Goal: Information Seeking & Learning: Learn about a topic

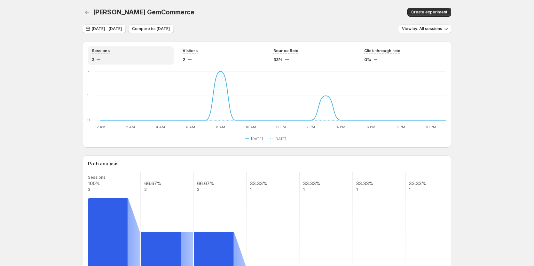
scroll to position [96, 0]
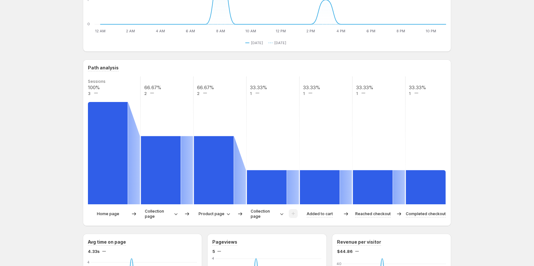
drag, startPoint x: 91, startPoint y: 93, endPoint x: 88, endPoint y: 93, distance: 3.2
click at [88, 93] on div "Path analysis Sessions 100% 3 66.67% 2 66.67% 2 33.33% 1 33.33% 1 33.33% 1 33.3…" at bounding box center [267, 142] width 368 height 166
click at [173, 98] on rect at bounding box center [167, 140] width 54 height 128
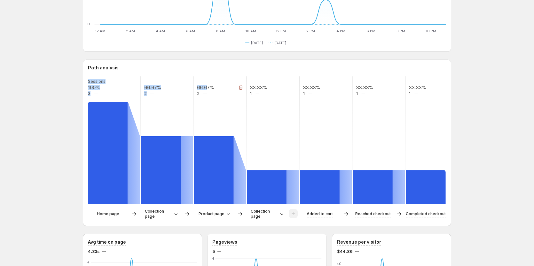
drag, startPoint x: 198, startPoint y: 87, endPoint x: 209, endPoint y: 86, distance: 11.6
click at [209, 86] on g "Sessions 100% 3 66.67% 2 66.67% 2 33.33% 1 33.33% 1 33.33% 1 33.33% 1" at bounding box center [272, 140] width 371 height 128
click at [217, 91] on rect at bounding box center [220, 140] width 54 height 128
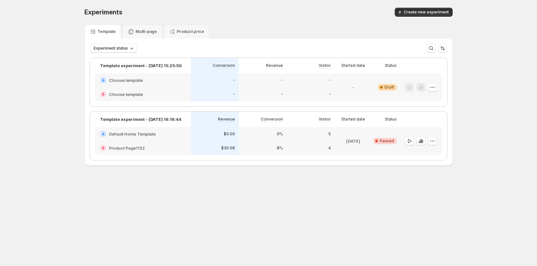
click at [166, 140] on div "A Default Home Template" at bounding box center [143, 134] width 96 height 14
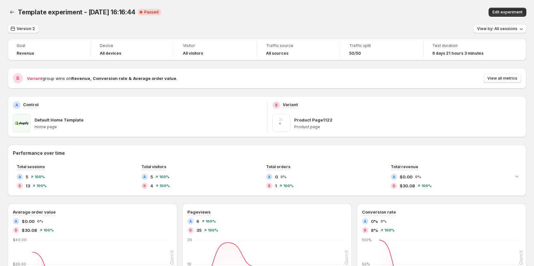
click at [514, 20] on div "Template experiment - Aug 7, 16:16:44. This page is ready Template experiment -…" at bounding box center [267, 12] width 518 height 24
click at [515, 16] on button "Edit experiment" at bounding box center [507, 12] width 38 height 9
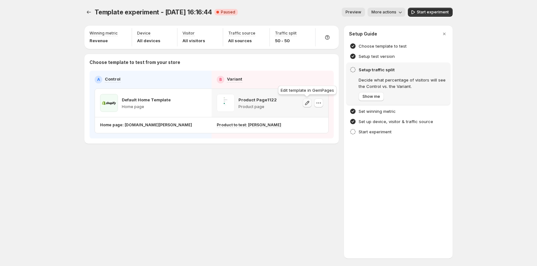
click at [308, 103] on icon "button" at bounding box center [307, 103] width 4 height 4
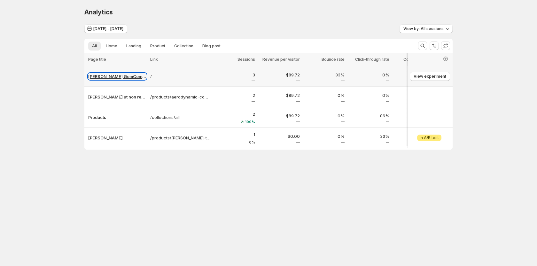
click at [115, 77] on p "Tanya GemCommerce" at bounding box center [117, 76] width 58 height 6
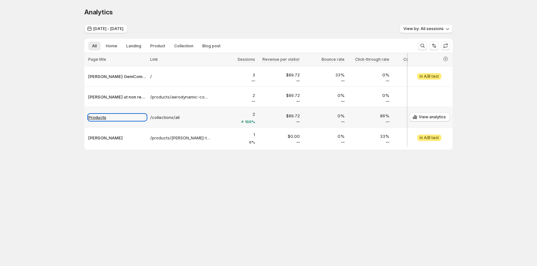
click at [103, 118] on p "Products" at bounding box center [117, 117] width 58 height 6
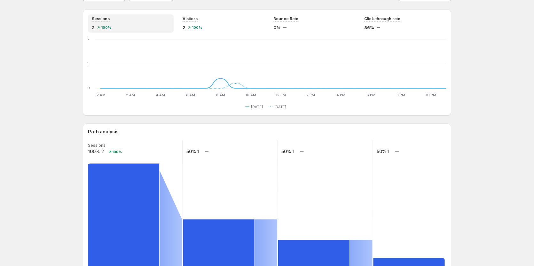
scroll to position [128, 0]
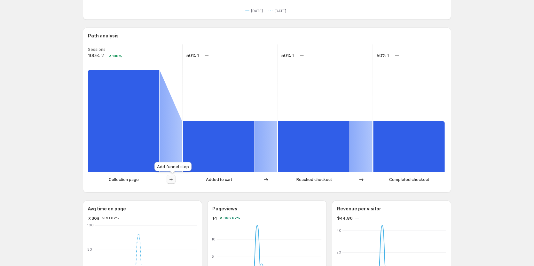
click at [174, 179] on icon "button" at bounding box center [171, 179] width 6 height 6
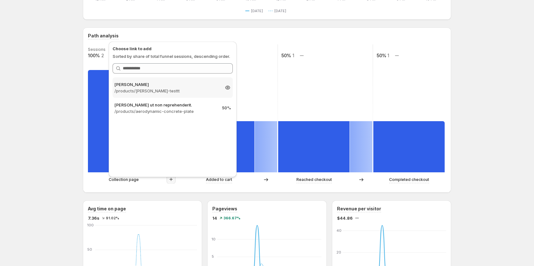
click at [189, 94] on p "/products/tanya-testtt" at bounding box center [166, 91] width 105 height 6
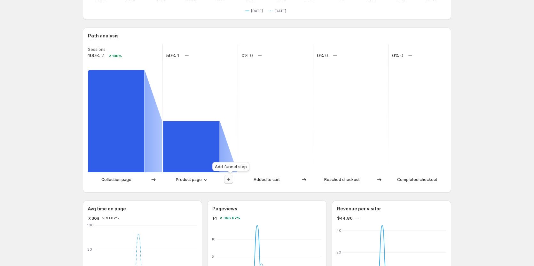
click at [232, 179] on icon "button" at bounding box center [228, 179] width 6 height 6
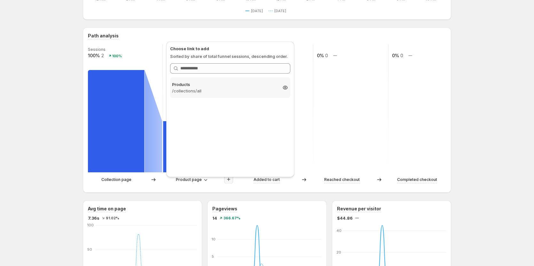
click at [214, 88] on p "/collections/all" at bounding box center [224, 91] width 105 height 6
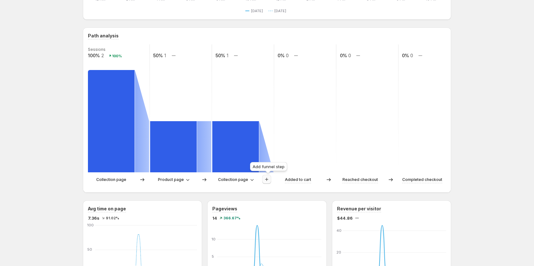
click at [270, 177] on icon "button" at bounding box center [266, 179] width 6 height 6
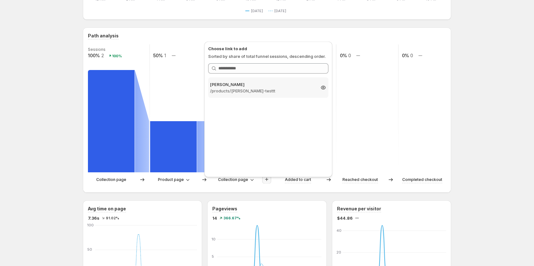
click at [269, 94] on div "Tanya Testtt /products/tanya-testtt 50%" at bounding box center [268, 87] width 120 height 20
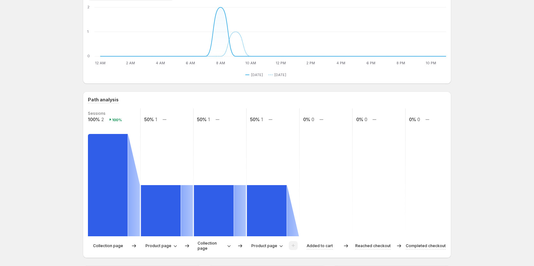
scroll to position [96, 0]
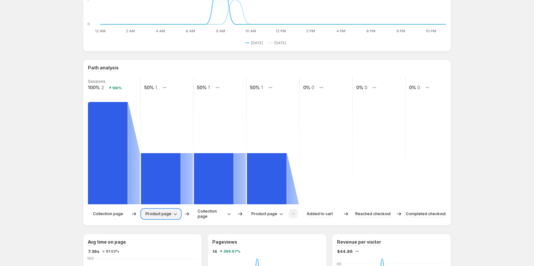
click at [165, 214] on span "Product page" at bounding box center [158, 213] width 26 height 5
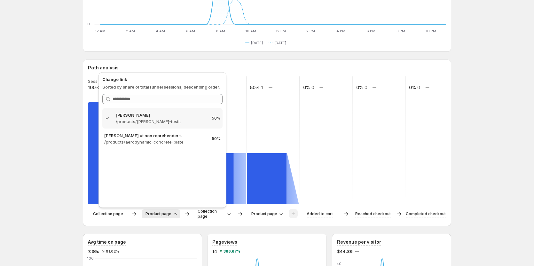
click at [165, 214] on span "Product page" at bounding box center [158, 213] width 26 height 5
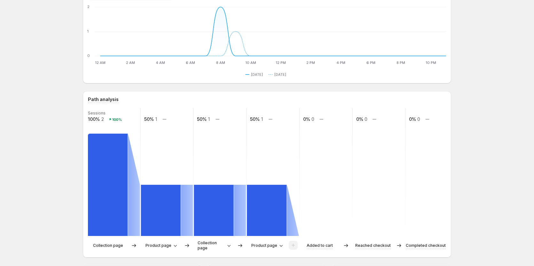
scroll to position [64, 0]
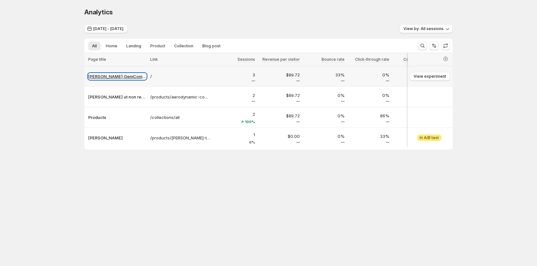
click at [127, 78] on p "Tanya GemCommerce" at bounding box center [117, 76] width 58 height 6
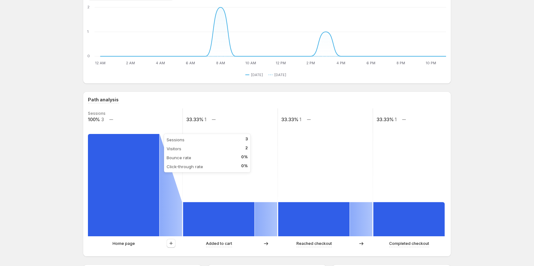
scroll to position [96, 0]
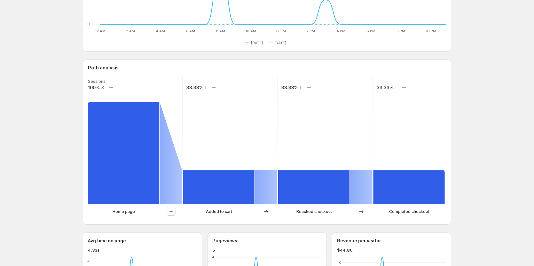
click at [177, 216] on div at bounding box center [170, 212] width 23 height 10
click at [174, 212] on icon "button" at bounding box center [171, 211] width 6 height 6
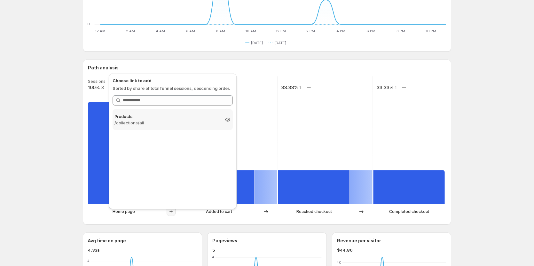
click at [184, 122] on p "/collections/all" at bounding box center [166, 123] width 105 height 6
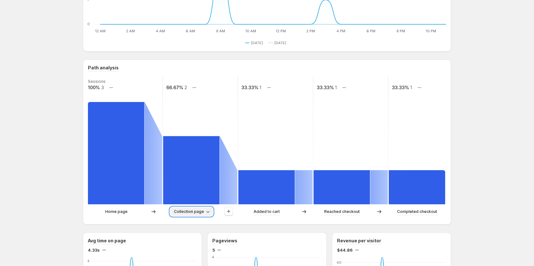
click at [208, 214] on icon "button" at bounding box center [208, 211] width 6 height 6
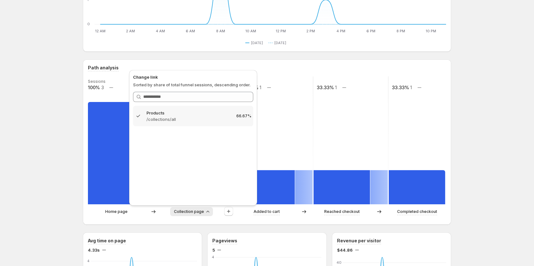
click at [208, 214] on icon "button" at bounding box center [208, 211] width 6 height 6
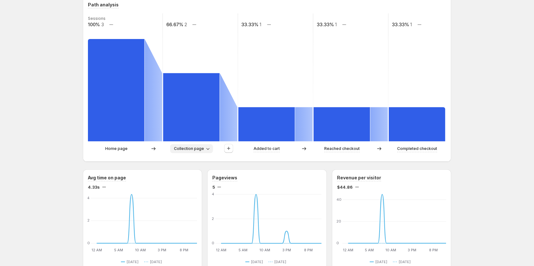
scroll to position [160, 0]
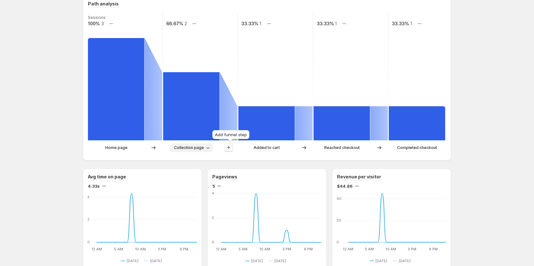
click at [231, 145] on icon "button" at bounding box center [228, 147] width 6 height 6
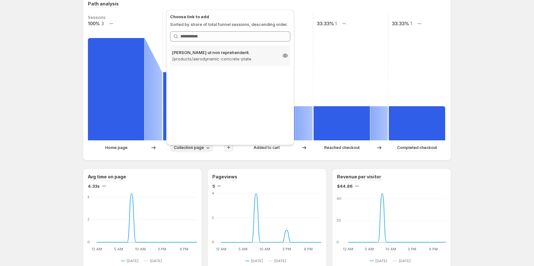
click at [208, 61] on p "/products/aerodynamic-concrete-plate" at bounding box center [224, 59] width 105 height 6
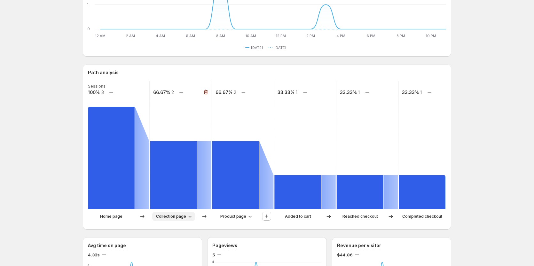
scroll to position [96, 0]
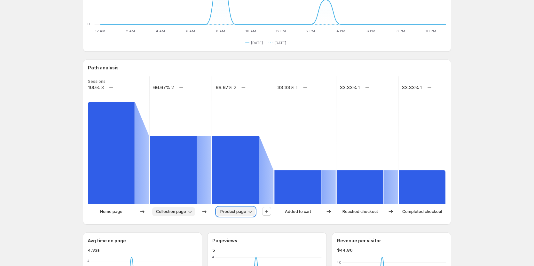
click at [251, 208] on button "Product page" at bounding box center [235, 211] width 39 height 9
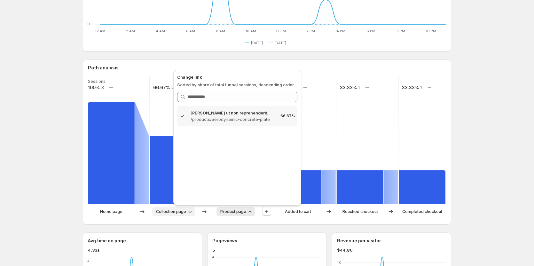
click at [251, 208] on button "Product page" at bounding box center [235, 211] width 39 height 9
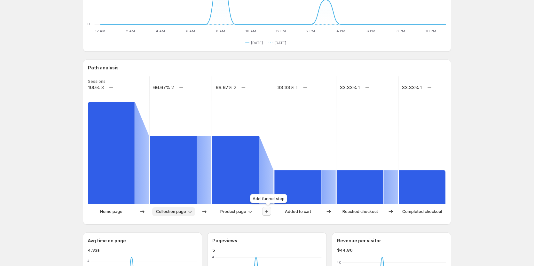
click at [265, 211] on icon "button" at bounding box center [266, 211] width 6 height 6
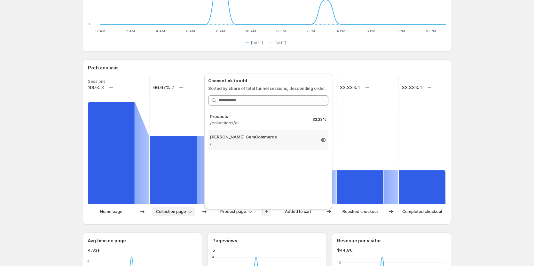
click at [243, 138] on p "Tanya GemCommerce" at bounding box center [262, 137] width 105 height 6
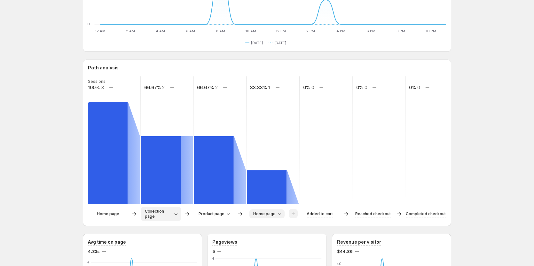
click at [267, 212] on span "Home page" at bounding box center [264, 213] width 22 height 5
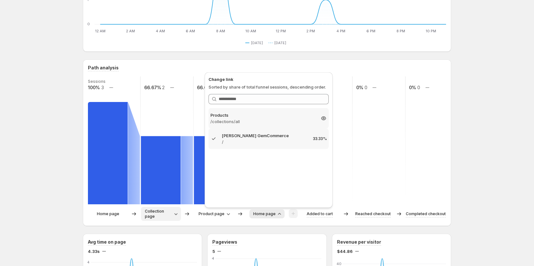
click at [254, 122] on p "/collections/all" at bounding box center [262, 121] width 105 height 6
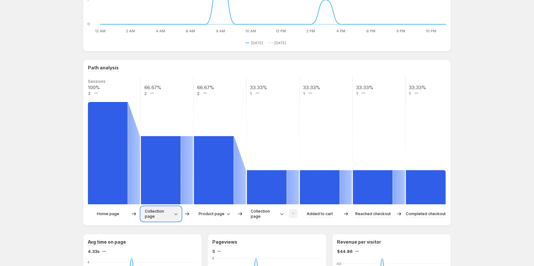
click at [176, 214] on icon "button" at bounding box center [176, 214] width 6 height 6
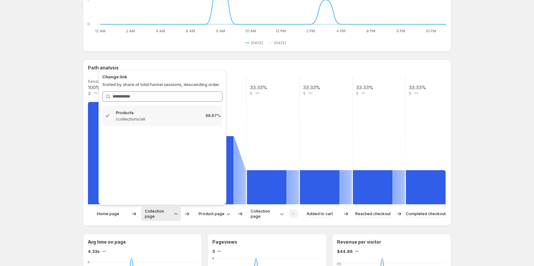
click at [176, 214] on icon "button" at bounding box center [175, 214] width 3 height 2
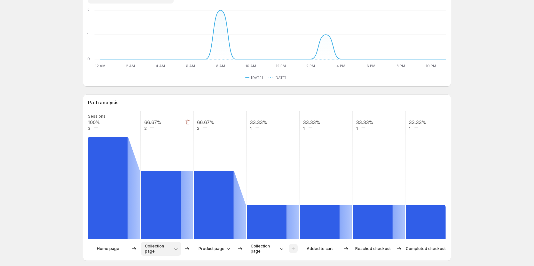
scroll to position [64, 0]
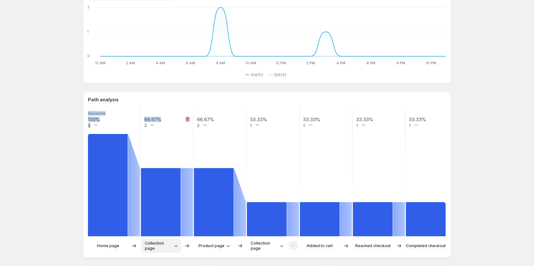
drag, startPoint x: 145, startPoint y: 125, endPoint x: 151, endPoint y: 123, distance: 6.4
click at [151, 123] on g "Sessions 100% 3 66.67% 2 66.67% 2 33.33% 1 33.33% 1 33.33% 1 33.33% 1" at bounding box center [272, 172] width 371 height 128
click at [149, 135] on rect at bounding box center [167, 172] width 54 height 128
click at [146, 125] on g "Sessions 100% 3 66.67% 2 66.67% 2 33.33% 1 33.33% 1 33.33% 1 33.33% 1" at bounding box center [272, 172] width 371 height 128
click at [147, 130] on rect at bounding box center [167, 172] width 54 height 128
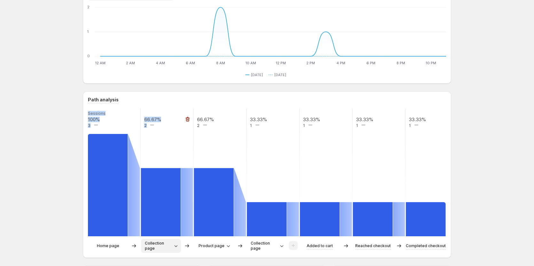
click at [145, 125] on g "Sessions 100% 3 66.67% 2 66.67% 2 33.33% 1 33.33% 1 33.33% 1 33.33% 1" at bounding box center [272, 172] width 371 height 128
click at [146, 127] on text "2" at bounding box center [145, 125] width 3 height 5
click at [154, 132] on rect at bounding box center [167, 172] width 54 height 128
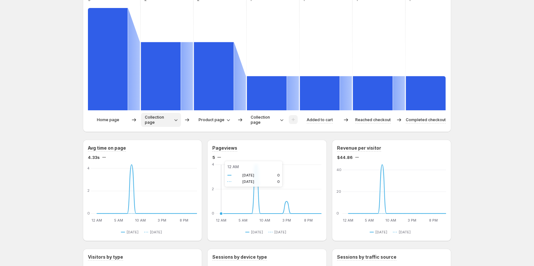
scroll to position [160, 0]
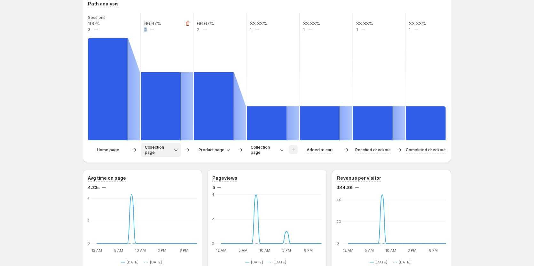
click at [146, 31] on text "2" at bounding box center [145, 29] width 3 height 5
click at [146, 29] on text "2" at bounding box center [145, 29] width 3 height 5
click at [172, 149] on span "Collection page" at bounding box center [158, 150] width 27 height 10
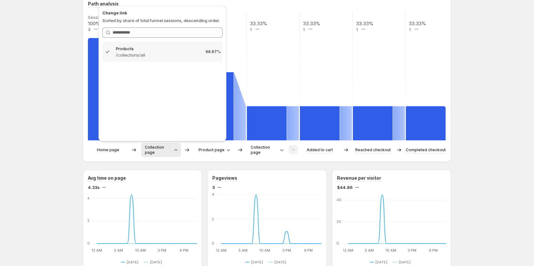
click at [47, 116] on div "Tanya GemCommerce. This page is ready Tanya GemCommerce Create experiment Aug 1…" at bounding box center [267, 231] width 534 height 782
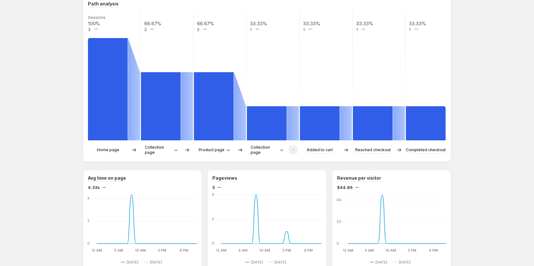
click at [179, 150] on icon "button" at bounding box center [176, 150] width 6 height 6
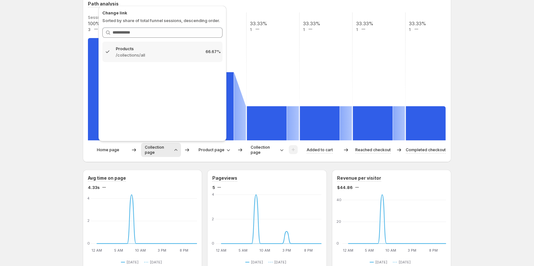
click at [66, 128] on div "Tanya GemCommerce. This page is ready Tanya GemCommerce Create experiment Aug 1…" at bounding box center [267, 231] width 534 height 782
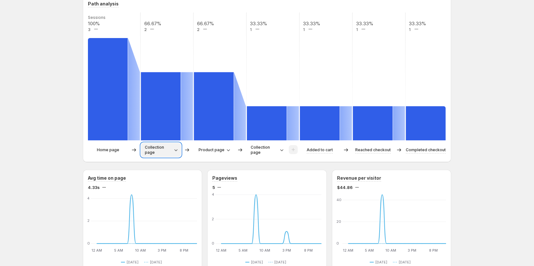
click at [161, 151] on span "Collection page" at bounding box center [158, 150] width 27 height 10
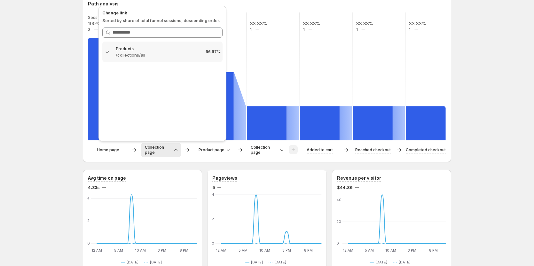
click at [63, 71] on div "Tanya GemCommerce. This page is ready Tanya GemCommerce Create experiment Aug 1…" at bounding box center [267, 231] width 534 height 782
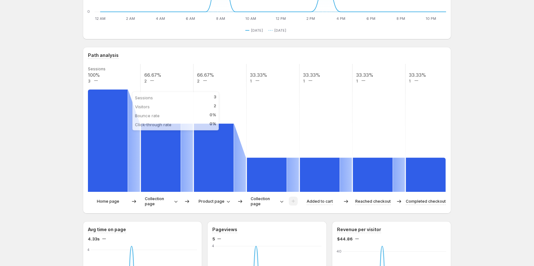
scroll to position [128, 0]
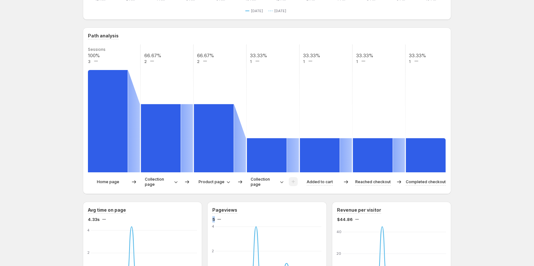
drag, startPoint x: 216, startPoint y: 218, endPoint x: 212, endPoint y: 218, distance: 3.5
click at [212, 218] on div "Pageviews 5 12 AM 12 AM 5 AM 5 AM 10 AM 10 AM 3 PM 3 PM 8 PM 8 PM 0 2 4 12 AM 1…" at bounding box center [266, 252] width 119 height 101
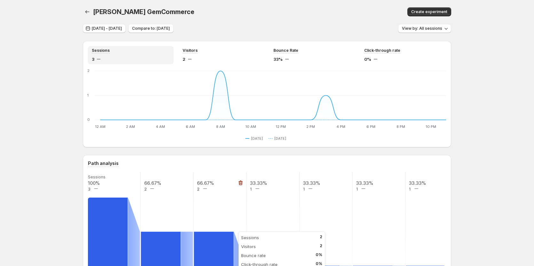
scroll to position [0, 0]
click at [122, 27] on span "Aug 15, 2025 - Aug 15, 2025" at bounding box center [107, 28] width 30 height 5
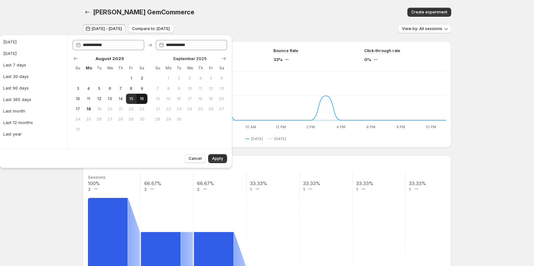
click at [141, 99] on span "16" at bounding box center [141, 98] width 5 height 5
type input "**********"
click at [216, 160] on span "Apply" at bounding box center [217, 158] width 11 height 5
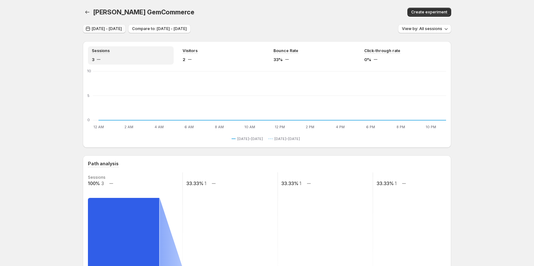
click at [117, 27] on span "Aug 15, 2025 - Aug 16, 2025" at bounding box center [107, 28] width 30 height 5
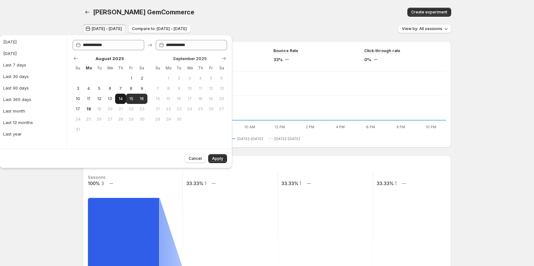
click at [123, 98] on span "14" at bounding box center [120, 98] width 5 height 5
type input "**********"
click at [84, 99] on button "11" at bounding box center [88, 99] width 11 height 10
type input "**********"
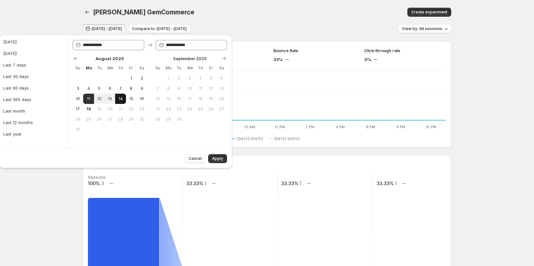
click at [122, 98] on span "14" at bounding box center [120, 98] width 5 height 5
type input "**********"
click at [80, 101] on span "10" at bounding box center [77, 98] width 5 height 5
type input "**********"
click at [89, 99] on span "11" at bounding box center [88, 98] width 5 height 5
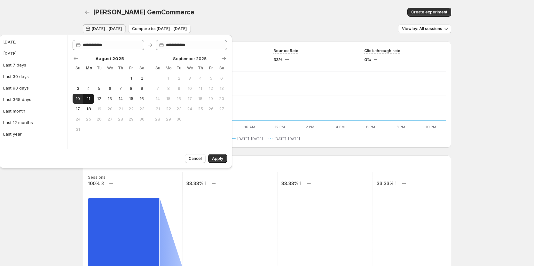
type input "**********"
click at [130, 100] on span "15" at bounding box center [130, 98] width 5 height 5
type input "**********"
click at [87, 99] on span "11" at bounding box center [88, 98] width 5 height 5
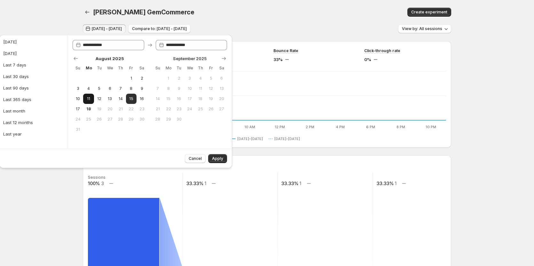
type input "**********"
click at [134, 101] on span "15" at bounding box center [130, 98] width 5 height 5
type input "**********"
click at [214, 159] on span "Apply" at bounding box center [217, 158] width 11 height 5
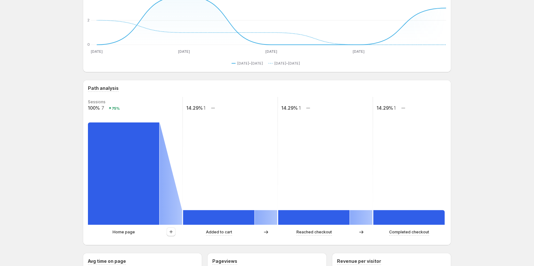
scroll to position [96, 0]
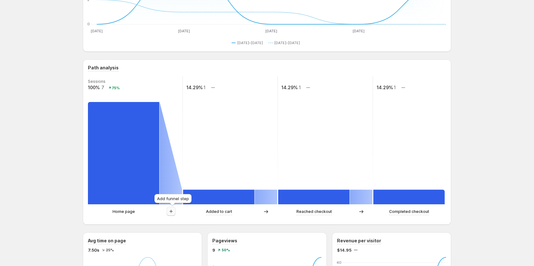
click at [169, 212] on icon "button" at bounding box center [171, 211] width 6 height 6
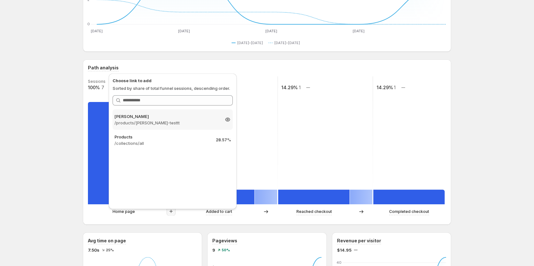
click at [195, 120] on p "/products/tanya-testtt" at bounding box center [166, 123] width 105 height 6
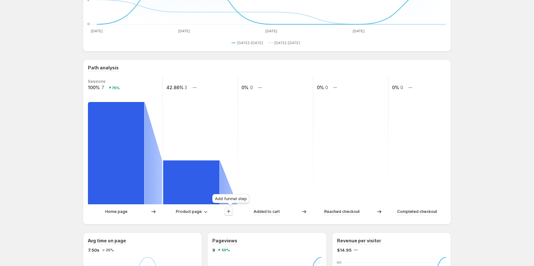
click at [232, 210] on icon "button" at bounding box center [228, 211] width 6 height 6
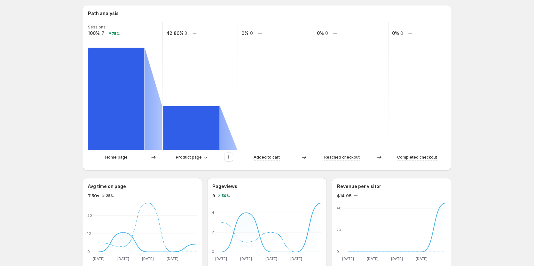
scroll to position [160, 0]
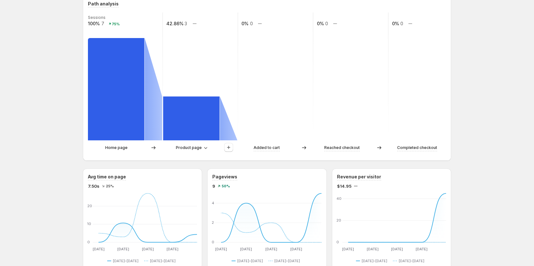
click at [228, 152] on div "Home page Product page Added to cart Reached checkout Completed checkout" at bounding box center [267, 149] width 358 height 13
click at [229, 151] on button "button" at bounding box center [228, 147] width 9 height 9
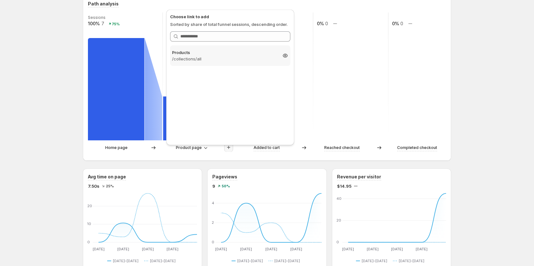
click at [222, 60] on p "/collections/all" at bounding box center [224, 59] width 105 height 6
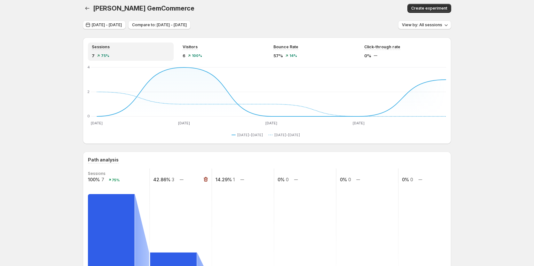
scroll to position [0, 0]
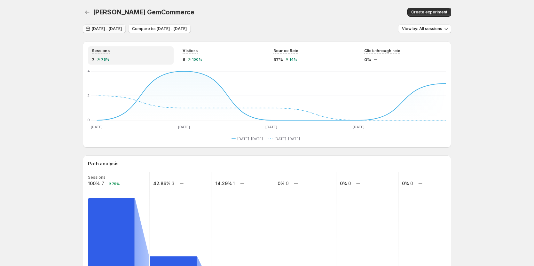
click at [122, 29] on span "Aug 11, 2025 - Aug 15, 2025" at bounding box center [107, 28] width 30 height 5
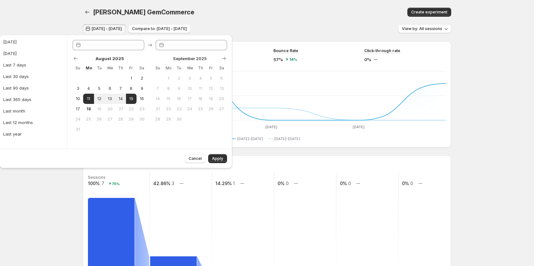
type input "**********"
click at [75, 62] on button "Show previous month, July 2025" at bounding box center [75, 58] width 9 height 9
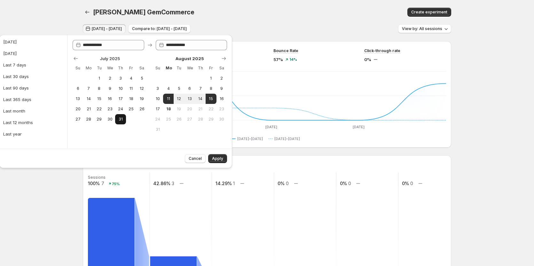
click at [123, 119] on span "31" at bounding box center [120, 119] width 5 height 5
type input "**********"
click at [200, 88] on span "7" at bounding box center [199, 88] width 5 height 5
type input "**********"
click at [220, 159] on span "Apply" at bounding box center [217, 158] width 11 height 5
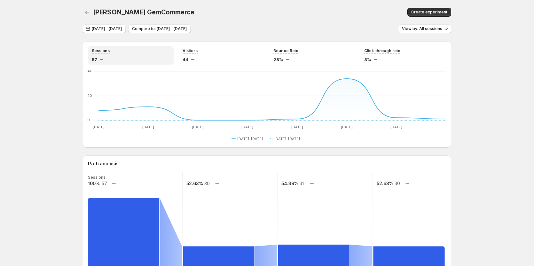
click at [114, 31] on span "Jul 31, 2025 - Aug 07, 2025" at bounding box center [107, 28] width 30 height 5
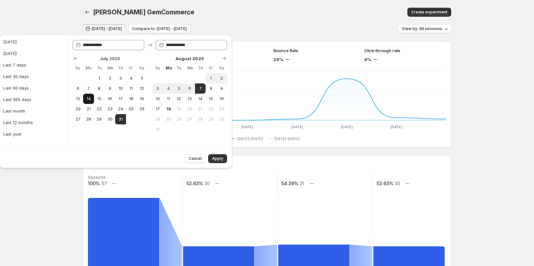
click at [91, 99] on span "14" at bounding box center [88, 98] width 5 height 5
type input "**********"
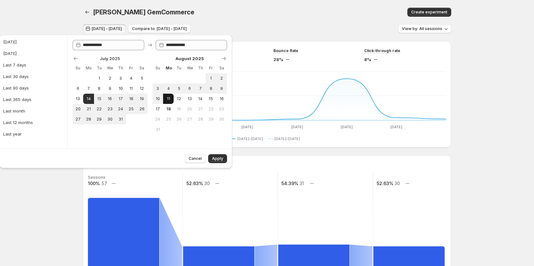
click at [168, 102] on button "11" at bounding box center [168, 99] width 11 height 10
type input "**********"
click at [218, 155] on button "Apply" at bounding box center [217, 158] width 19 height 9
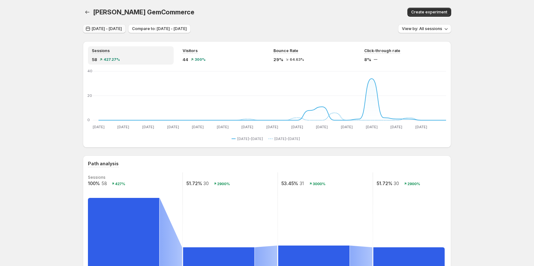
click at [108, 28] on span "Jul 14, 2025 - Aug 11, 2025" at bounding box center [107, 28] width 30 height 5
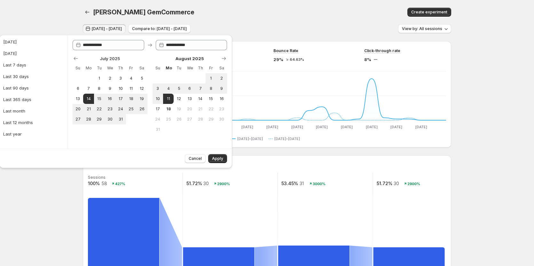
click at [222, 13] on div "Tanya GemCommerce" at bounding box center [195, 12] width 205 height 9
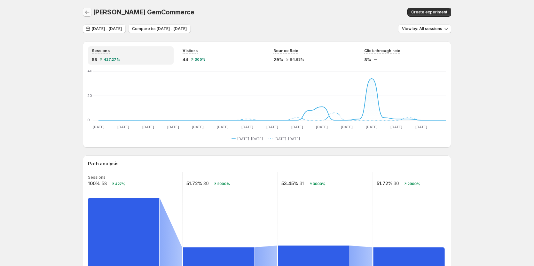
click at [90, 12] on icon "button" at bounding box center [87, 12] width 6 height 6
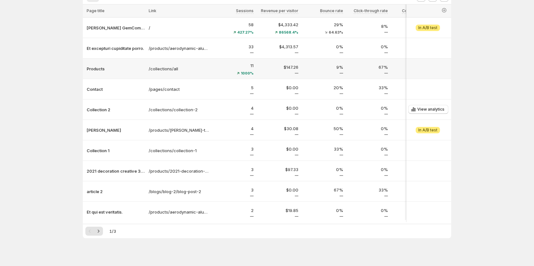
scroll to position [58, 0]
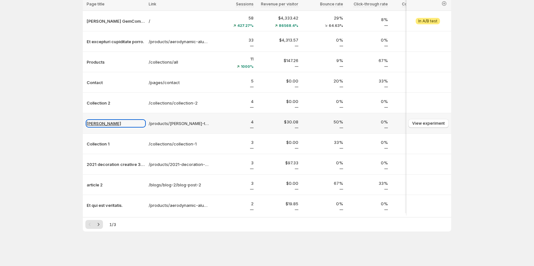
click at [112, 120] on p "Tanya Testtt" at bounding box center [116, 123] width 58 height 6
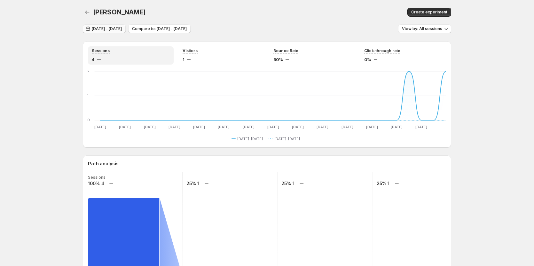
click at [126, 32] on button "Jul 14, 2025 - Aug 11, 2025" at bounding box center [104, 28] width 43 height 9
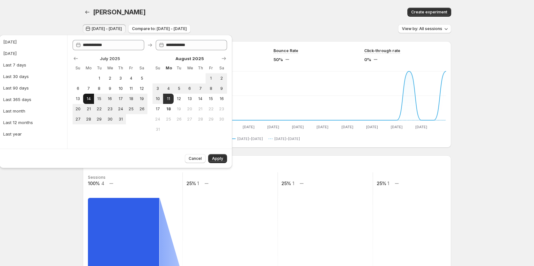
click at [89, 100] on span "14" at bounding box center [88, 98] width 5 height 5
click at [168, 101] on span "11" at bounding box center [168, 98] width 5 height 5
type input "**********"
click at [217, 160] on span "Apply" at bounding box center [217, 158] width 11 height 5
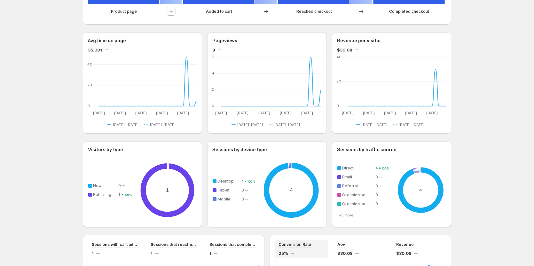
scroll to position [288, 0]
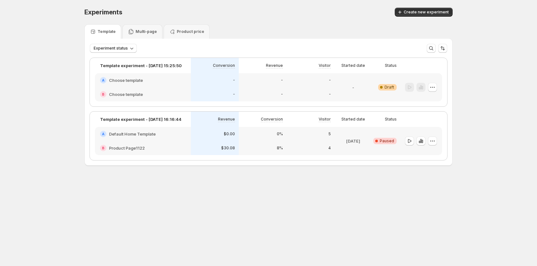
click at [171, 140] on div "A Default Home Template" at bounding box center [143, 134] width 96 height 14
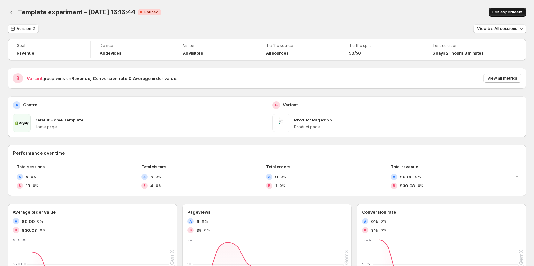
click at [498, 12] on span "Edit experiment" at bounding box center [507, 12] width 30 height 5
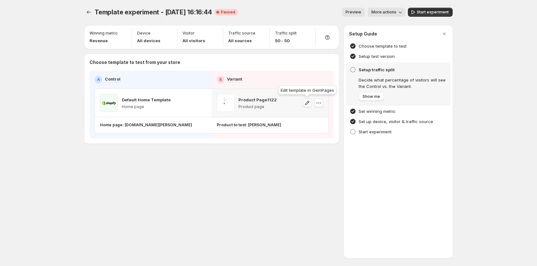
click at [309, 103] on icon "button" at bounding box center [307, 103] width 6 height 6
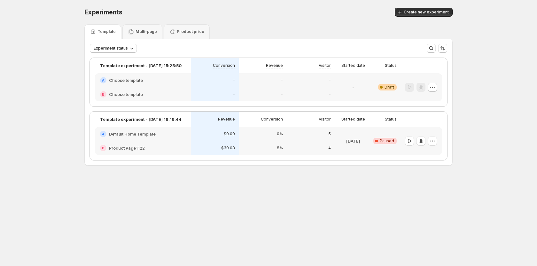
click at [336, 139] on div "[DATE]" at bounding box center [353, 141] width 37 height 28
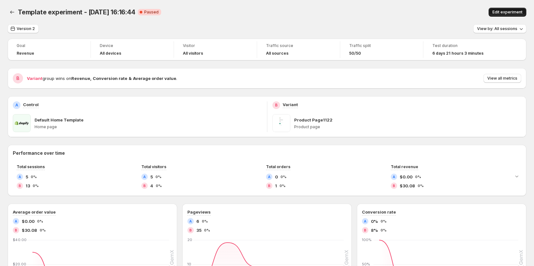
click at [499, 11] on span "Edit experiment" at bounding box center [507, 12] width 30 height 5
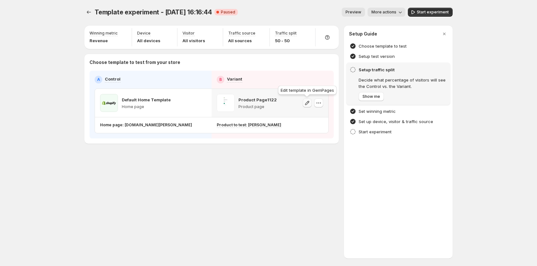
click at [310, 101] on button "button" at bounding box center [307, 102] width 9 height 9
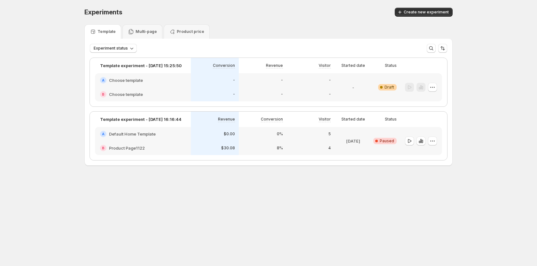
click at [180, 129] on div "A Default Home Template" at bounding box center [143, 134] width 96 height 14
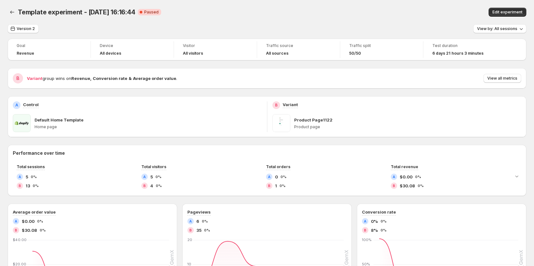
click at [512, 6] on div "Template experiment - Aug 7, 16:16:44. This page is ready Template experiment -…" at bounding box center [267, 12] width 518 height 24
click at [514, 11] on span "Edit experiment" at bounding box center [507, 12] width 30 height 5
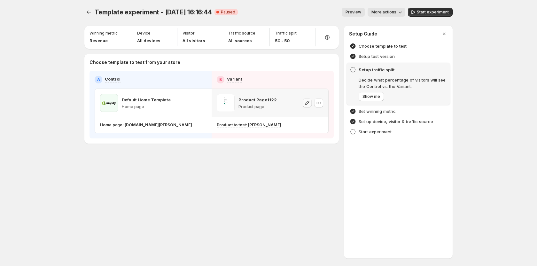
click at [306, 103] on icon "button" at bounding box center [307, 103] width 6 height 6
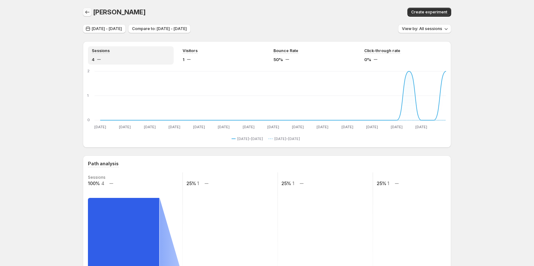
click at [88, 13] on icon "button" at bounding box center [87, 12] width 6 height 6
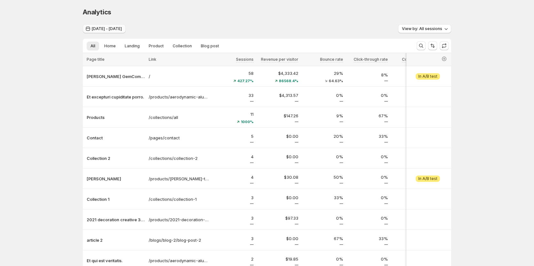
click at [114, 30] on span "[DATE] - [DATE]" at bounding box center [107, 28] width 30 height 5
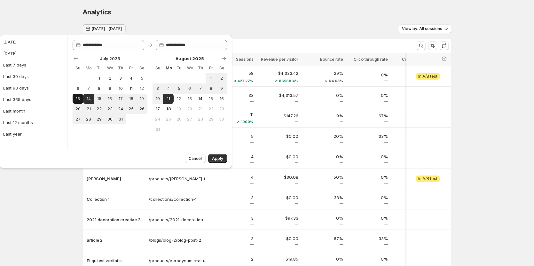
click at [82, 95] on button "13" at bounding box center [78, 99] width 11 height 10
type input "**********"
click at [171, 99] on span "11" at bounding box center [168, 98] width 5 height 5
type input "**********"
click at [221, 158] on span "Apply" at bounding box center [217, 158] width 11 height 5
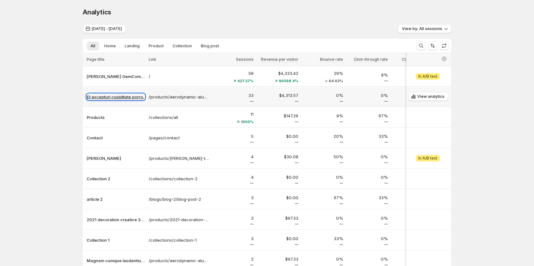
click at [123, 97] on p "Et excepturi cupiditate porro." at bounding box center [116, 97] width 58 height 6
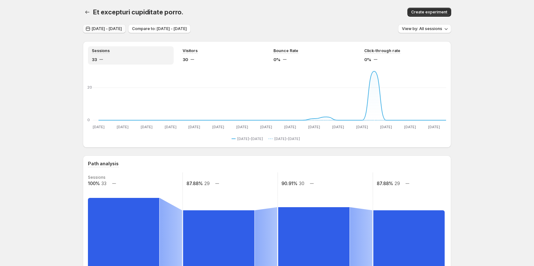
click at [119, 26] on button "Jul 13, 2025 - Aug 11, 2025" at bounding box center [104, 28] width 43 height 9
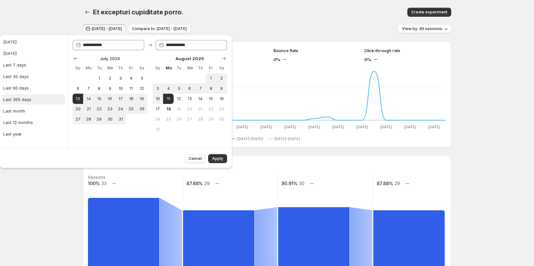
click at [37, 96] on button "Last 365 days" at bounding box center [33, 99] width 64 height 10
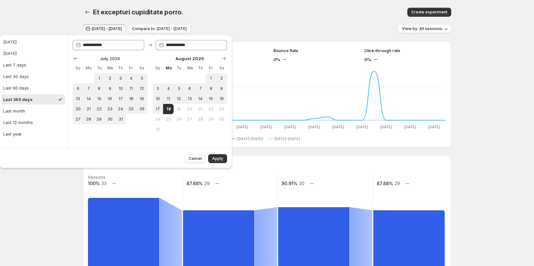
type input "**********"
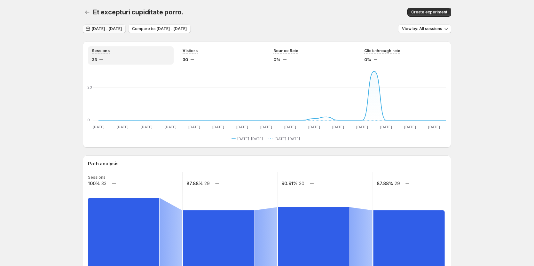
click at [106, 31] on span "Jul 13, 2025 - Aug 11, 2025" at bounding box center [107, 28] width 30 height 5
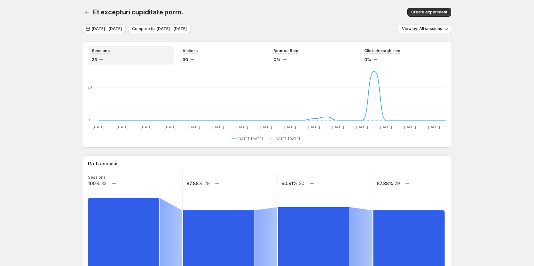
click at [95, 28] on span "Jul 13, 2025 - Aug 11, 2025" at bounding box center [107, 28] width 30 height 5
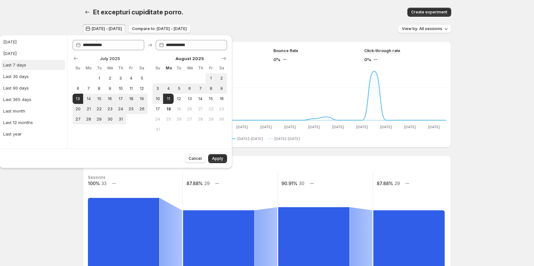
click at [24, 63] on div "Last 7 days" at bounding box center [14, 65] width 23 height 6
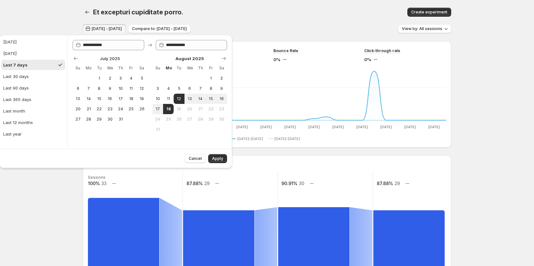
type input "**********"
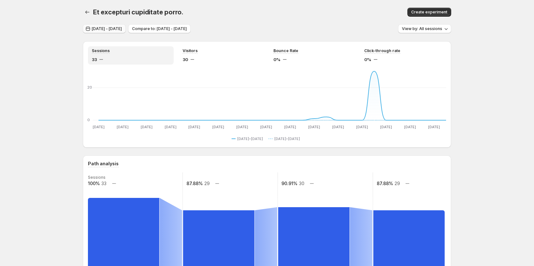
click at [113, 28] on span "Jul 13, 2025 - Aug 11, 2025" at bounding box center [107, 28] width 30 height 5
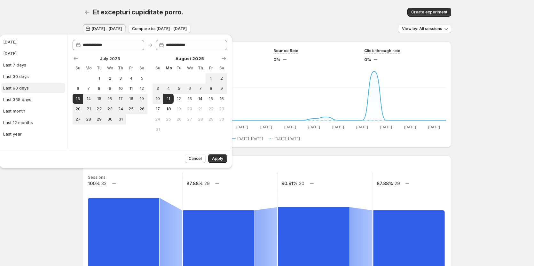
click at [28, 87] on div "Last 90 days" at bounding box center [16, 88] width 26 height 6
type input "**********"
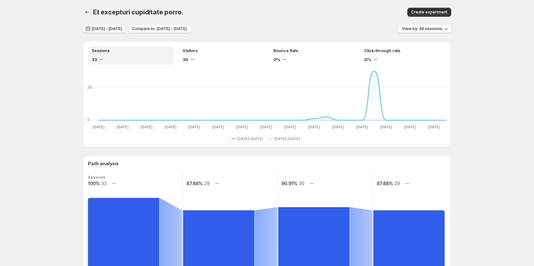
click at [97, 30] on span "Jul 13, 2025 - Aug 11, 2025" at bounding box center [107, 28] width 30 height 5
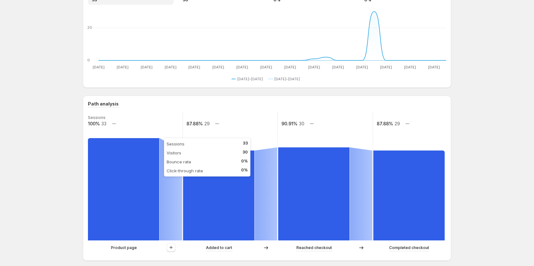
scroll to position [64, 0]
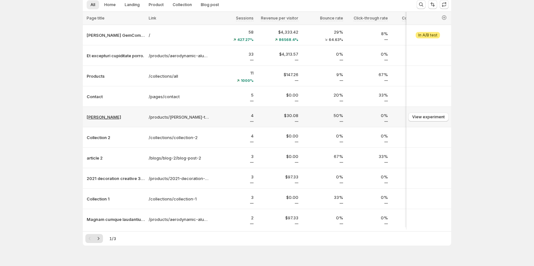
scroll to position [26, 0]
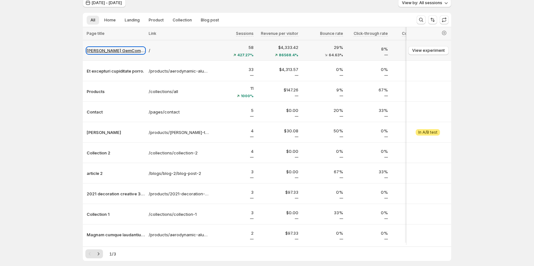
click at [111, 48] on p "Tanya GemCommerce" at bounding box center [116, 50] width 58 height 6
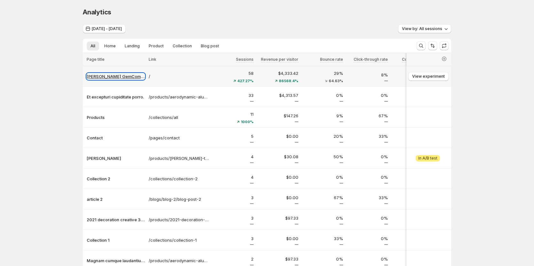
click at [117, 74] on p "Tanya GemCommerce" at bounding box center [116, 76] width 58 height 6
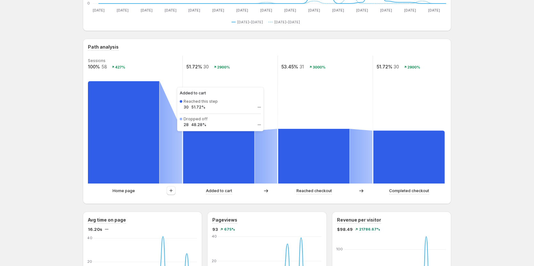
scroll to position [128, 0]
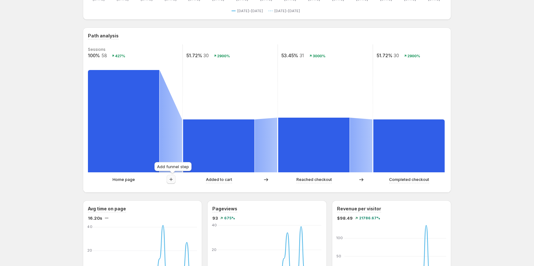
click at [174, 181] on icon "button" at bounding box center [171, 179] width 6 height 6
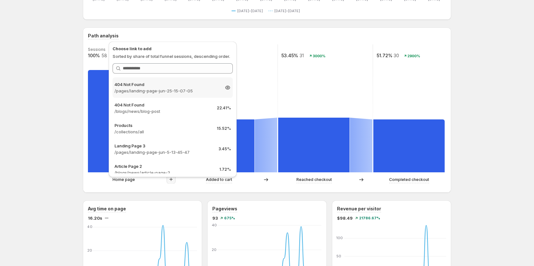
click at [177, 89] on p "/pages/landing-page-jun-25-15-07-05" at bounding box center [166, 91] width 105 height 6
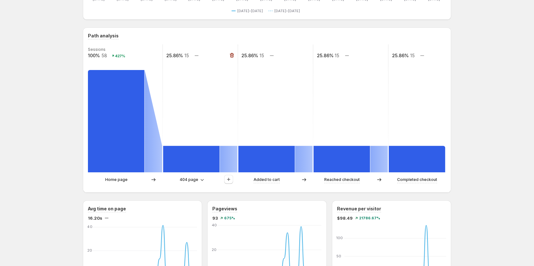
scroll to position [160, 0]
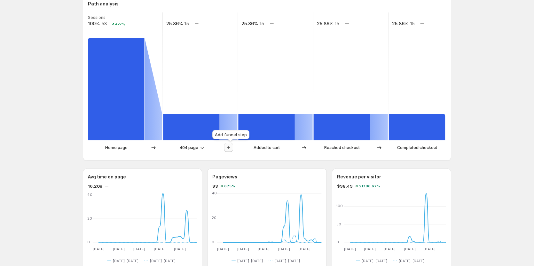
click at [228, 145] on icon "button" at bounding box center [228, 147] width 6 height 6
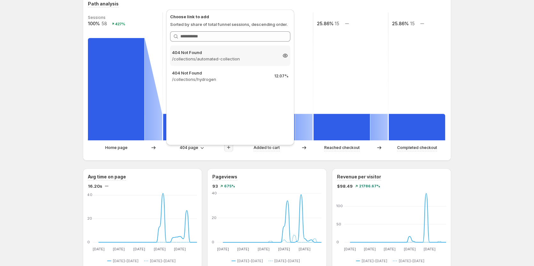
click at [222, 63] on div "404 Not Found /collections/automated-collection 13.79%" at bounding box center [230, 55] width 120 height 20
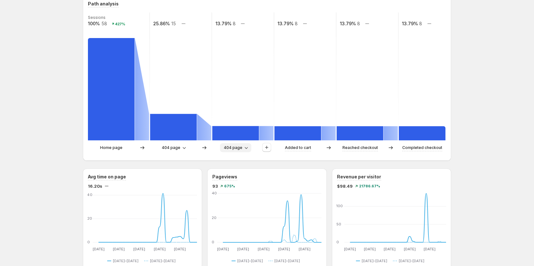
click at [239, 147] on span "404 page" at bounding box center [233, 147] width 19 height 5
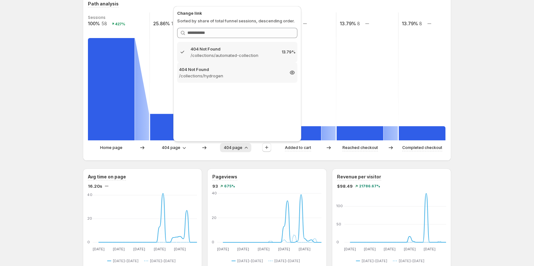
click at [262, 78] on p "/collections/hydrogen" at bounding box center [231, 76] width 105 height 6
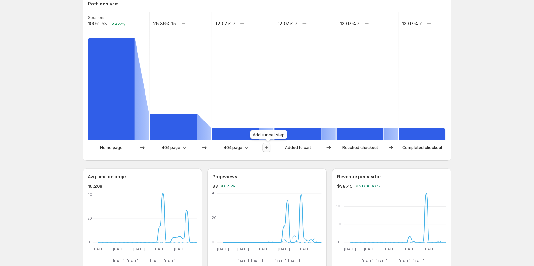
click at [265, 147] on icon "button" at bounding box center [266, 147] width 6 height 6
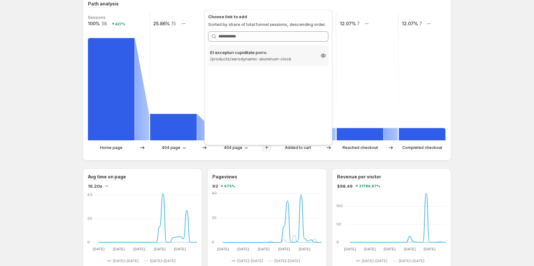
click at [271, 61] on p "/products/aerodynamic-aluminum-clock" at bounding box center [262, 59] width 105 height 6
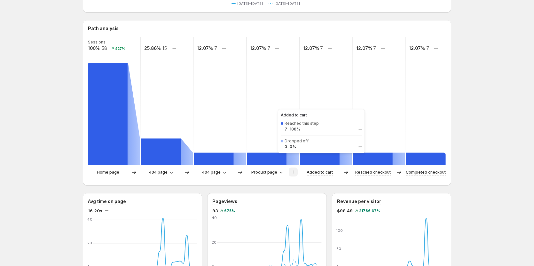
scroll to position [128, 0]
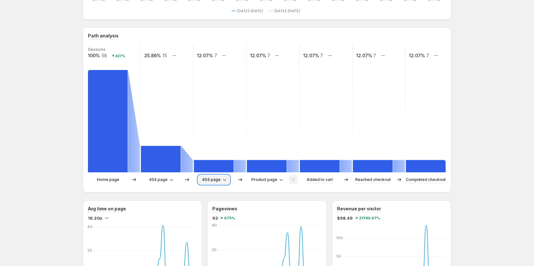
click at [207, 182] on span "404 page" at bounding box center [211, 179] width 19 height 5
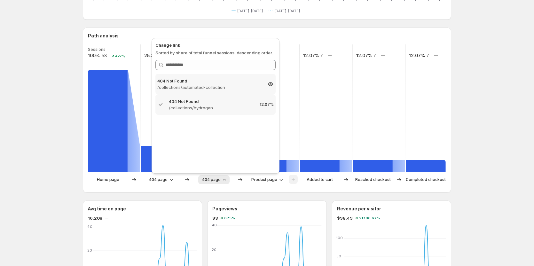
click at [209, 87] on p "/collections/automated-collection" at bounding box center [209, 87] width 105 height 6
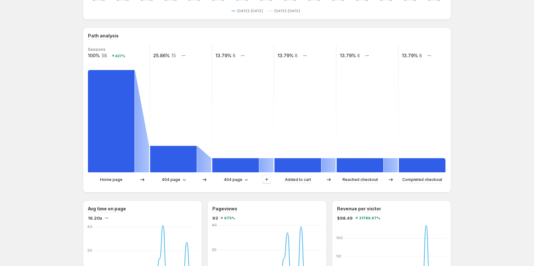
click at [113, 181] on p "Home page" at bounding box center [111, 179] width 22 height 6
click at [174, 176] on button "404 page" at bounding box center [173, 179] width 31 height 9
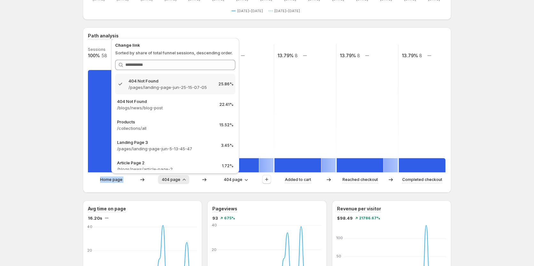
click at [263, 189] on div "Path analysis Sessions 100% 58 427% 25.86% 15 13.79% 8 13.79% 8 13.79% 8 13.79%…" at bounding box center [267, 109] width 368 height 165
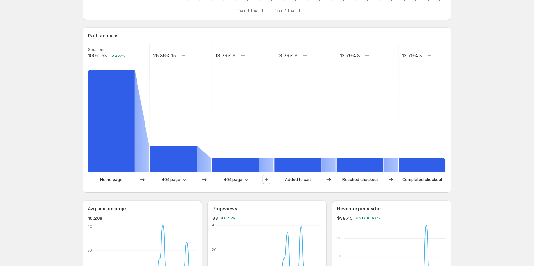
click at [32, 94] on div "Tanya GemCommerce. This page is ready Tanya GemCommerce Create experiment Jul 1…" at bounding box center [267, 265] width 534 height 787
click at [176, 178] on span "404 page" at bounding box center [171, 179] width 19 height 5
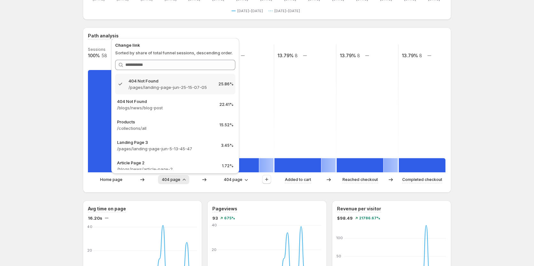
click at [490, 80] on div "Tanya GemCommerce. This page is ready Tanya GemCommerce Create experiment Jul 1…" at bounding box center [267, 265] width 534 height 787
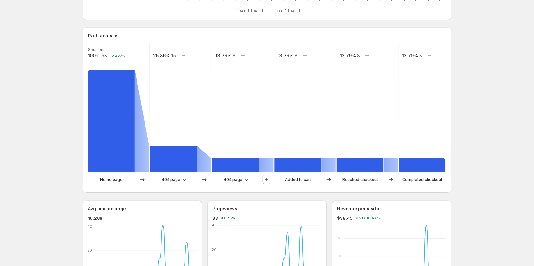
click at [46, 147] on div "Tanya GemCommerce. This page is ready Tanya GemCommerce Create experiment Jul 1…" at bounding box center [267, 265] width 534 height 787
click at [169, 178] on span "404 page" at bounding box center [171, 179] width 19 height 5
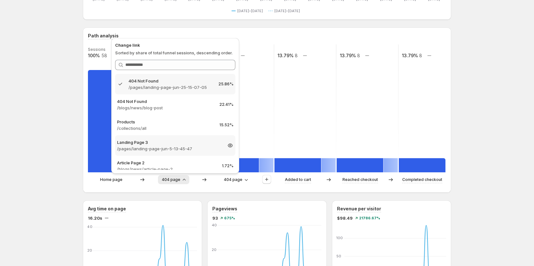
scroll to position [88, 0]
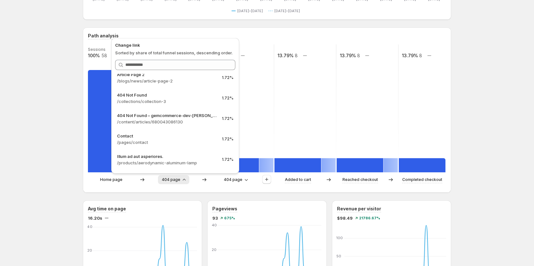
click at [67, 121] on div "Tanya GemCommerce. This page is ready Tanya GemCommerce Create experiment Jul 1…" at bounding box center [267, 265] width 534 height 787
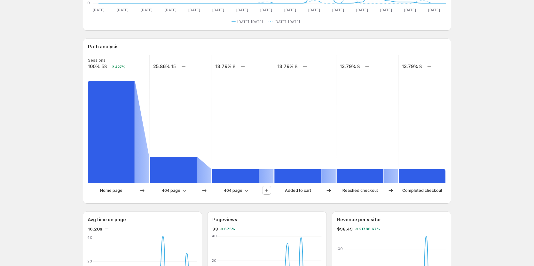
scroll to position [128, 0]
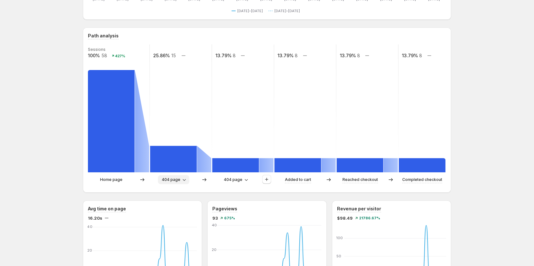
click at [176, 179] on span "404 page" at bounding box center [171, 179] width 19 height 5
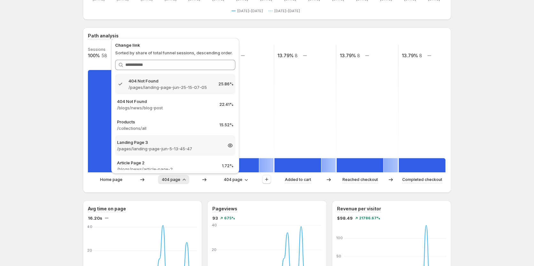
scroll to position [88, 0]
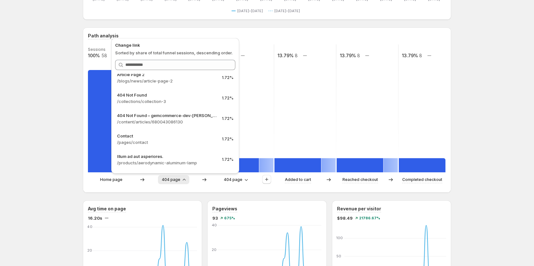
click at [66, 136] on div "Tanya GemCommerce. This page is ready Tanya GemCommerce Create experiment Jul 1…" at bounding box center [267, 265] width 534 height 787
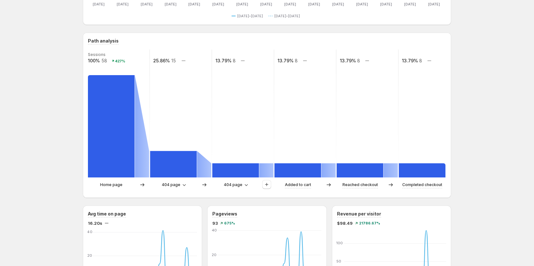
scroll to position [128, 0]
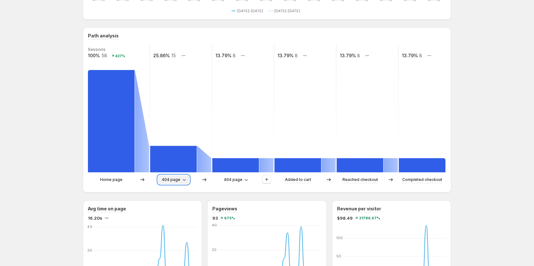
click at [170, 184] on button "404 page" at bounding box center [173, 179] width 31 height 9
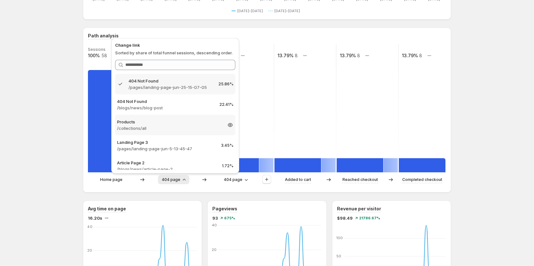
click at [168, 120] on p "Products" at bounding box center [169, 122] width 105 height 6
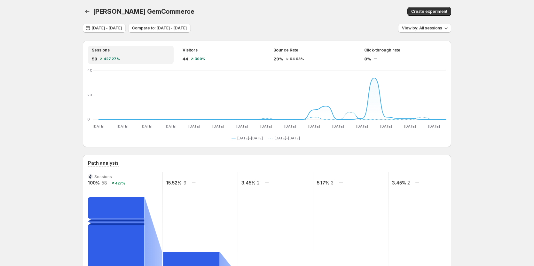
scroll to position [0, 0]
click at [86, 10] on icon "button" at bounding box center [87, 12] width 6 height 6
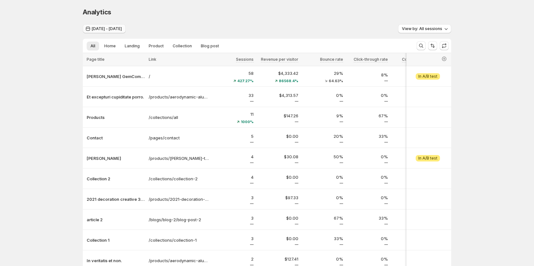
click at [122, 28] on span "Jul 13, 2025 - Aug 11, 2025" at bounding box center [107, 28] width 30 height 5
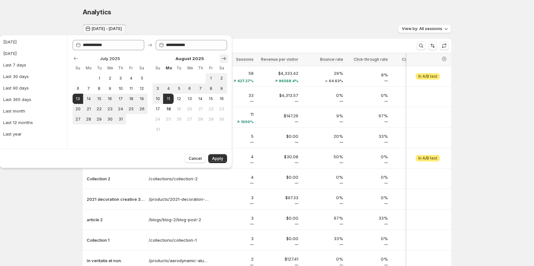
click at [222, 56] on icon "Show next month, September 2025" at bounding box center [223, 58] width 6 height 6
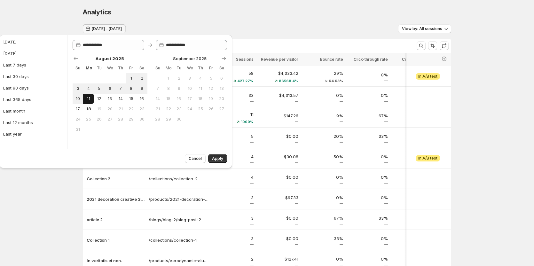
click at [88, 98] on span "11" at bounding box center [88, 98] width 5 height 5
type input "**********"
click at [88, 112] on button "18" at bounding box center [88, 109] width 11 height 10
type input "**********"
click at [86, 107] on span "18" at bounding box center [88, 108] width 5 height 5
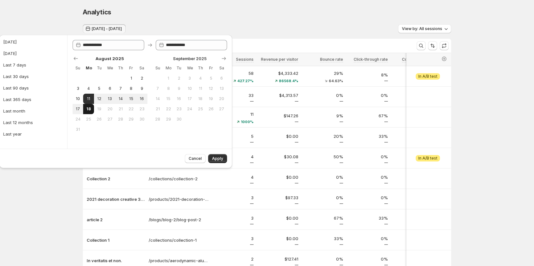
type input "**********"
click at [212, 160] on button "Apply" at bounding box center [217, 158] width 19 height 9
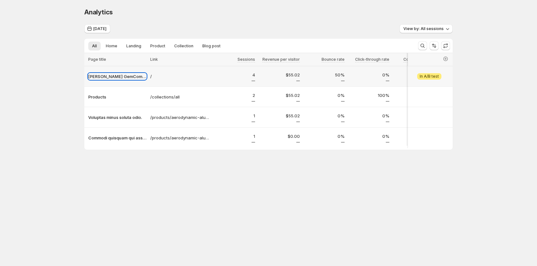
click at [117, 76] on p "Tanya GemCommerce" at bounding box center [117, 76] width 58 height 6
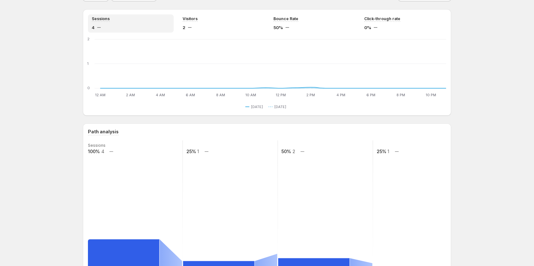
scroll to position [128, 0]
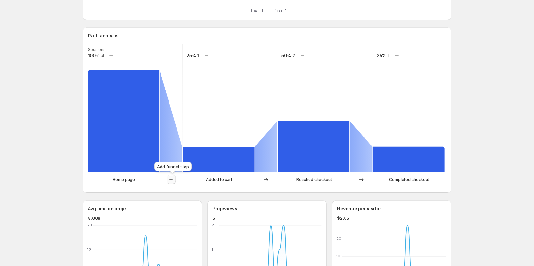
click at [170, 178] on icon "button" at bounding box center [171, 179] width 6 height 6
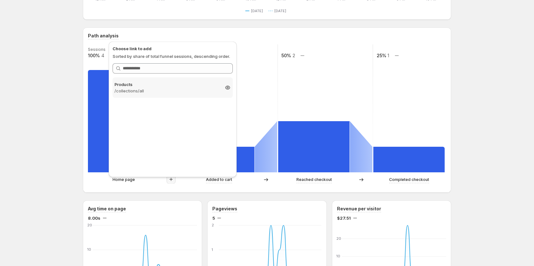
click at [170, 89] on p "/collections/all" at bounding box center [166, 91] width 105 height 6
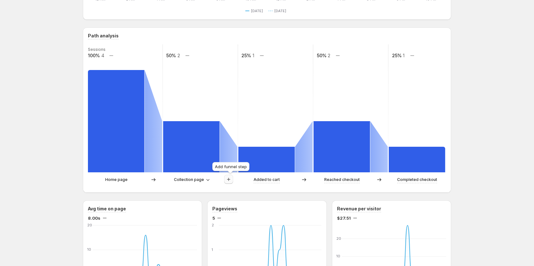
click at [227, 180] on icon "button" at bounding box center [228, 179] width 6 height 6
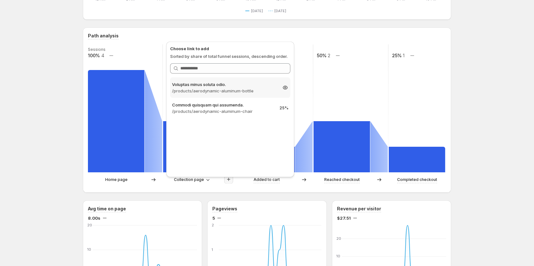
click at [237, 90] on p "/products/aerodynamic-aluminum-bottle" at bounding box center [224, 91] width 105 height 6
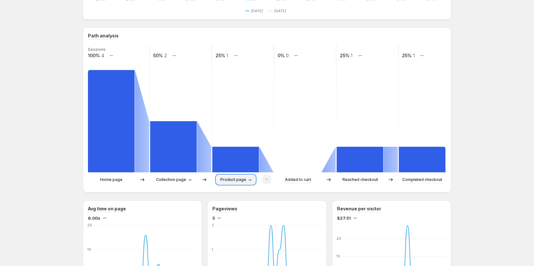
click at [230, 179] on span "Product page" at bounding box center [233, 179] width 26 height 5
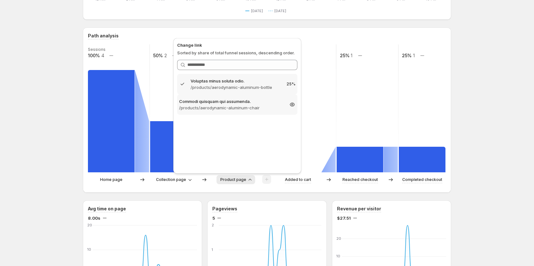
click at [237, 112] on div "Commodi quisquam qui assumenda. /products/aerodynamic-aluminum-chair 25%" at bounding box center [237, 104] width 120 height 20
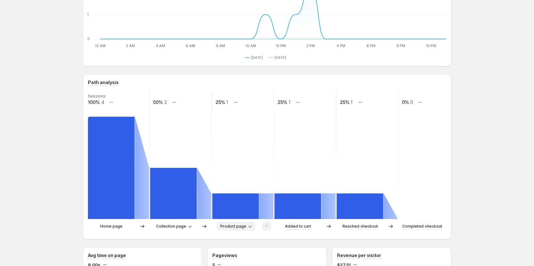
scroll to position [96, 0]
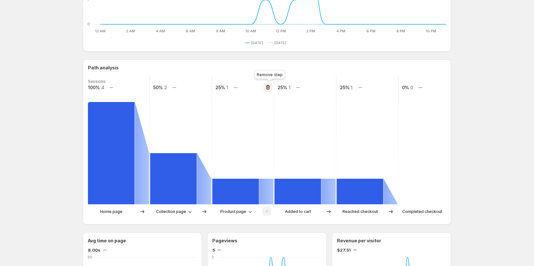
click at [269, 85] on icon "button" at bounding box center [268, 87] width 4 height 5
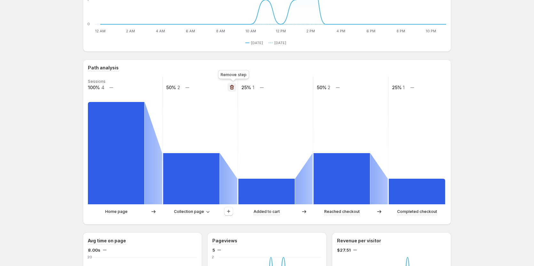
click at [234, 87] on icon "button" at bounding box center [231, 87] width 6 height 6
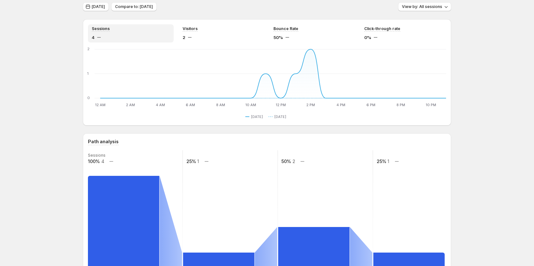
scroll to position [32, 0]
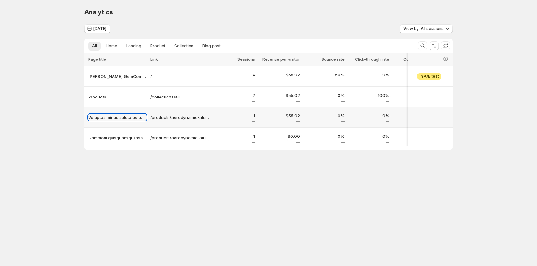
click at [128, 118] on p "Voluptas minus soluta odio." at bounding box center [117, 117] width 58 height 6
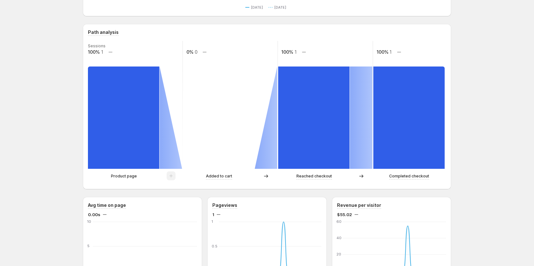
scroll to position [128, 0]
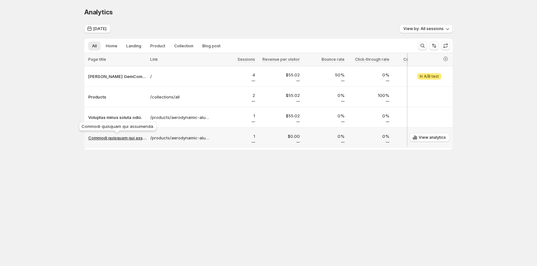
click at [122, 139] on p "Commodi quisquam qui assumenda." at bounding box center [117, 138] width 58 height 6
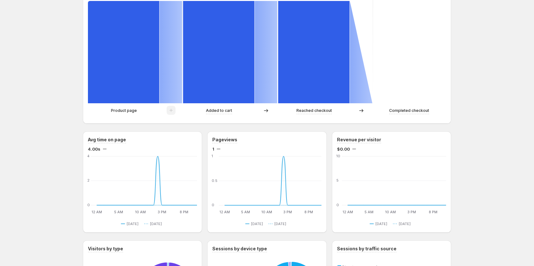
scroll to position [160, 0]
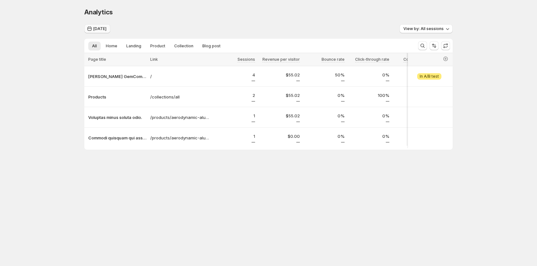
click at [102, 28] on span "Today" at bounding box center [99, 28] width 13 height 5
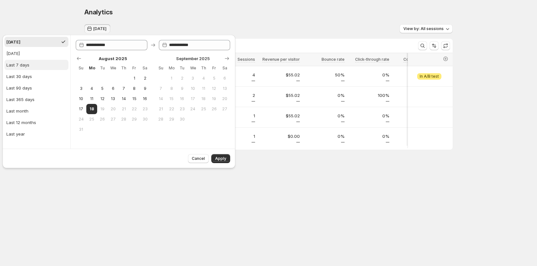
click at [33, 64] on button "Last 7 days" at bounding box center [36, 65] width 64 height 10
type input "**********"
click at [217, 155] on button "Apply" at bounding box center [220, 158] width 19 height 9
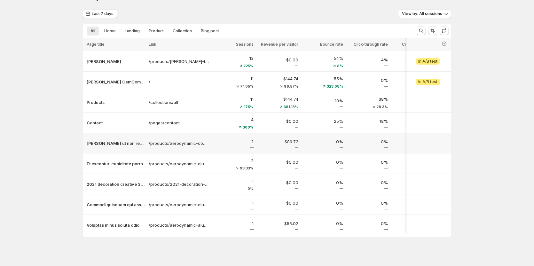
scroll to position [23, 0]
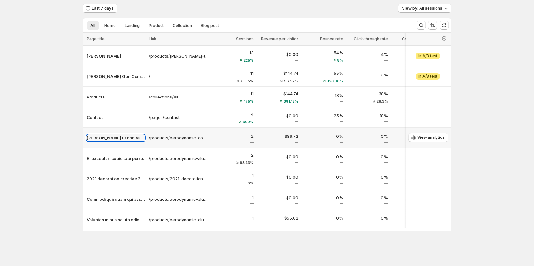
click at [112, 135] on p "Ullam ut non reprehenderit." at bounding box center [116, 138] width 58 height 6
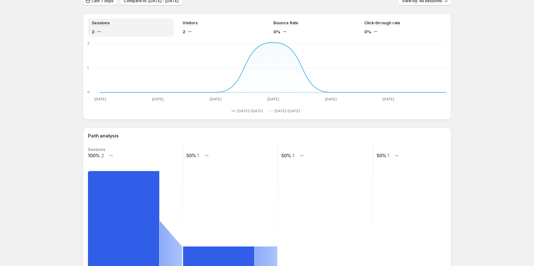
scroll to position [119, 0]
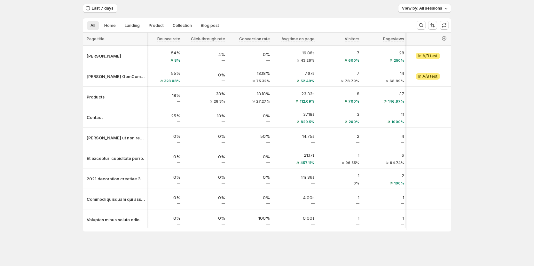
scroll to position [0, 175]
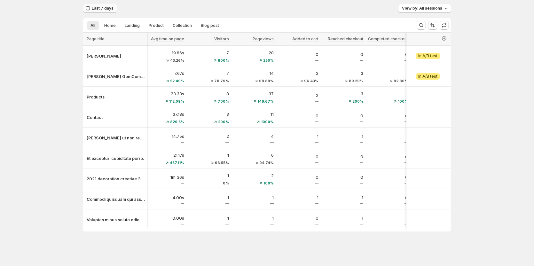
click at [102, 6] on span "Last 7 days" at bounding box center [103, 8] width 22 height 5
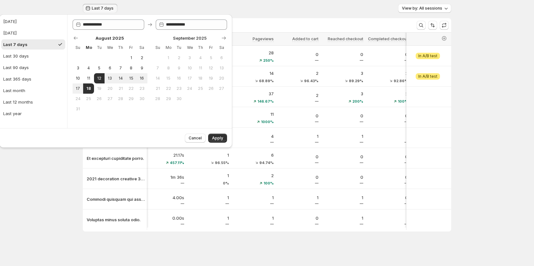
click at [30, 70] on ul "Today Yesterday Last 7 days Last 30 days Last 90 days Last 365 days Last month …" at bounding box center [33, 67] width 64 height 102
click at [24, 53] on div "Last 30 days" at bounding box center [16, 56] width 26 height 6
type input "**********"
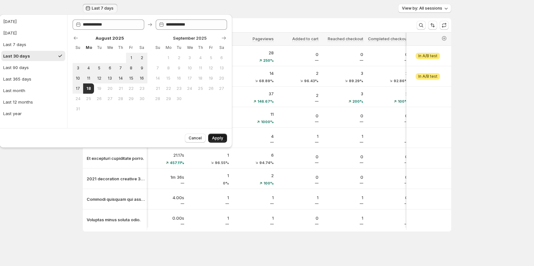
click at [217, 135] on span "Apply" at bounding box center [217, 137] width 11 height 5
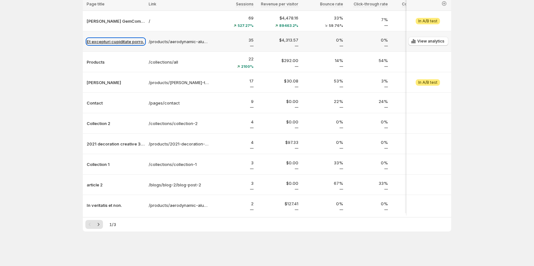
click at [136, 39] on p "Et excepturi cupiditate porro." at bounding box center [116, 41] width 58 height 6
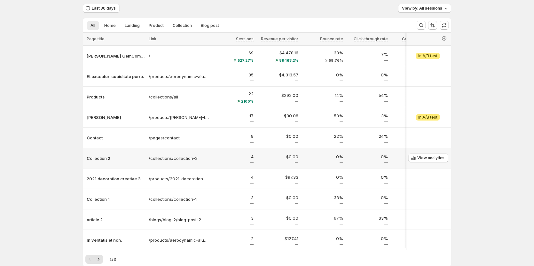
scroll to position [32, 0]
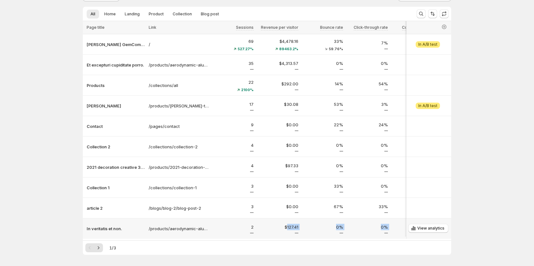
drag, startPoint x: 157, startPoint y: 242, endPoint x: 287, endPoint y: 230, distance: 131.2
click at [287, 230] on div "Page title Link Sessions Revenue per visitor Bounce rate Click-through rate Con…" at bounding box center [267, 130] width 368 height 219
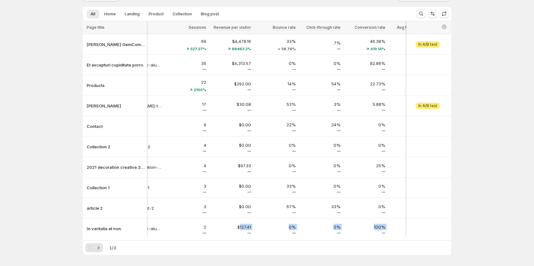
scroll to position [0, 0]
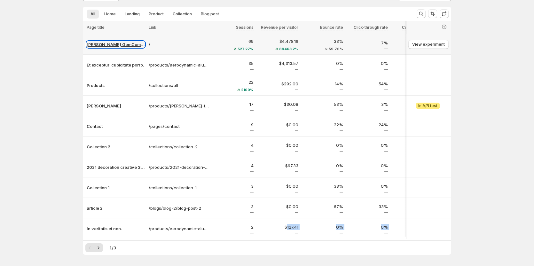
click at [120, 46] on p "Tanya GemCommerce" at bounding box center [116, 44] width 58 height 6
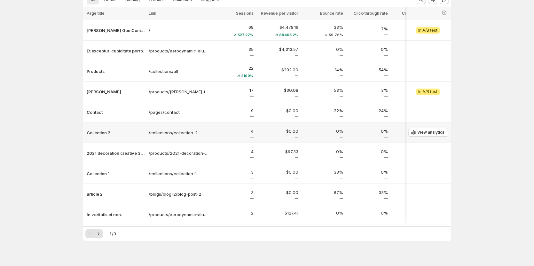
scroll to position [58, 0]
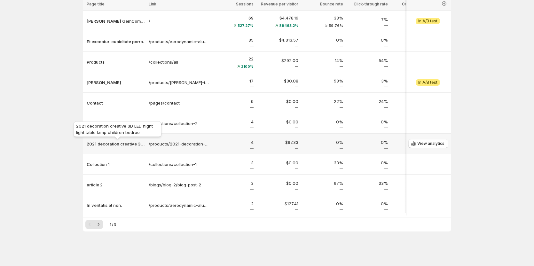
click at [122, 141] on p "2021 decoration creative 3D LED night light table lamp children bedroo" at bounding box center [116, 144] width 58 height 6
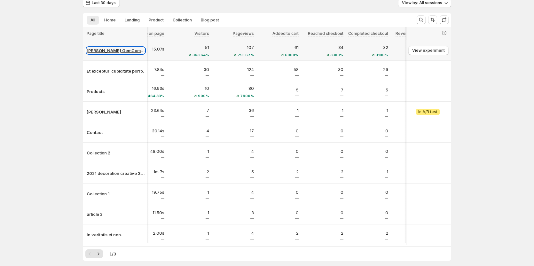
click at [100, 48] on p "Tanya GemCommerce" at bounding box center [116, 50] width 58 height 6
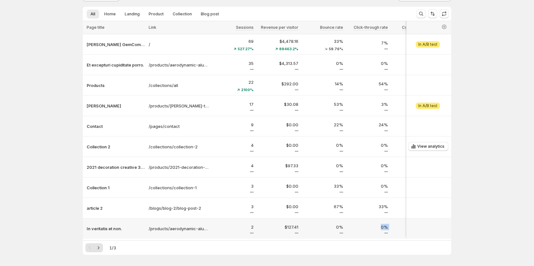
drag, startPoint x: 174, startPoint y: 242, endPoint x: 375, endPoint y: 151, distance: 221.2
click at [341, 236] on div "Page title Link Sessions Revenue per visitor Bounce rate Click-through rate Con…" at bounding box center [267, 130] width 368 height 219
click at [447, 26] on icon "button" at bounding box center [444, 27] width 6 height 6
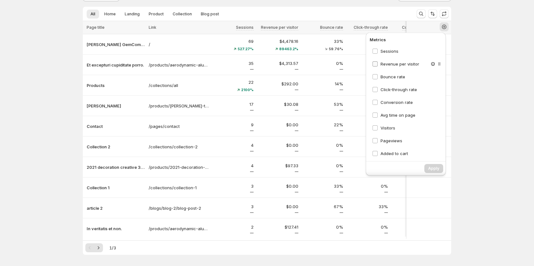
click at [390, 65] on span "Revenue per visitor" at bounding box center [399, 63] width 39 height 5
click at [390, 78] on span "Bounce rate" at bounding box center [392, 76] width 25 height 5
click at [392, 90] on span "Click-through rate" at bounding box center [398, 89] width 36 height 5
click at [391, 104] on span "Conversion rate" at bounding box center [396, 102] width 32 height 5
click at [386, 116] on span "Avg time on page" at bounding box center [397, 114] width 35 height 5
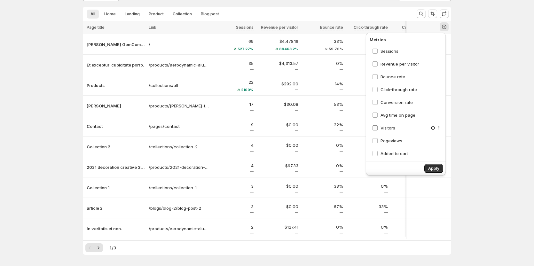
click at [377, 129] on span at bounding box center [375, 128] width 6 height 6
click at [386, 79] on span "Pageviews" at bounding box center [391, 76] width 22 height 5
click at [389, 91] on span "Added to cart" at bounding box center [393, 89] width 27 height 5
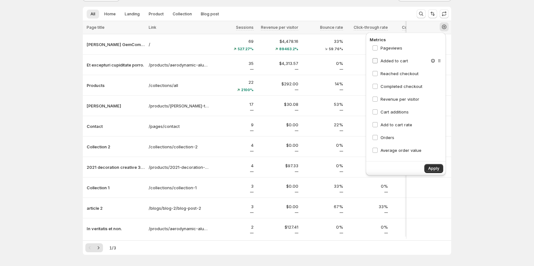
click at [390, 63] on span "Added to cart" at bounding box center [393, 60] width 27 height 5
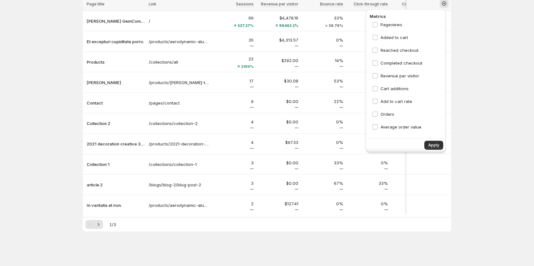
click at [494, 74] on div "Analytics. This page is ready Analytics Last 30 days View by: All sessions All …" at bounding box center [267, 105] width 534 height 321
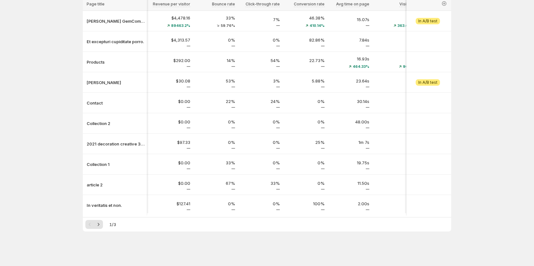
scroll to position [0, 129]
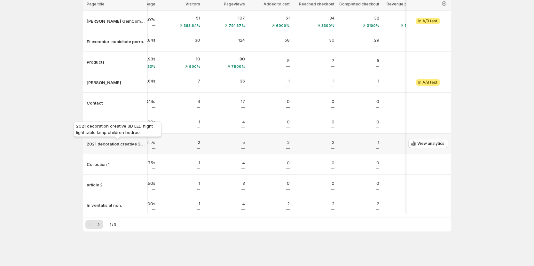
click at [118, 141] on p "2021 decoration creative 3D LED night light table lamp children bedroo" at bounding box center [116, 144] width 58 height 6
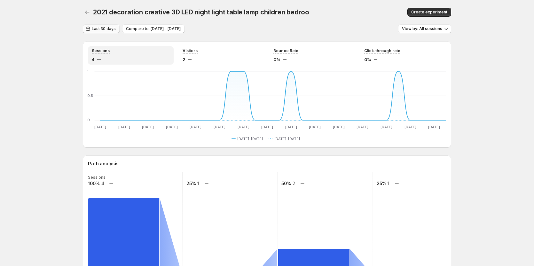
click at [109, 26] on button "Last 30 days" at bounding box center [101, 28] width 37 height 9
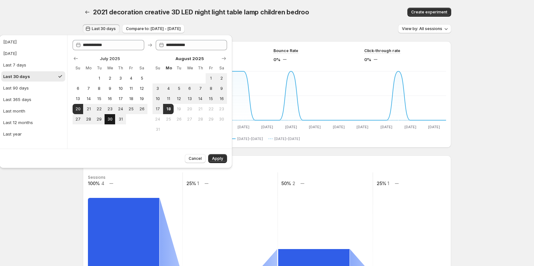
click at [113, 119] on button "30" at bounding box center [109, 119] width 11 height 10
type input "**********"
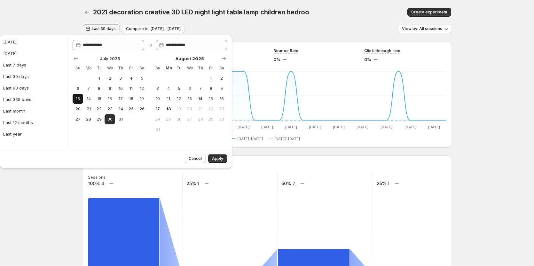
click at [77, 101] on span "13" at bounding box center [77, 98] width 5 height 5
type input "**********"
click at [113, 122] on button "30" at bounding box center [109, 119] width 11 height 10
type input "**********"
click at [214, 154] on button "Apply" at bounding box center [217, 158] width 19 height 9
